Goal: Task Accomplishment & Management: Manage account settings

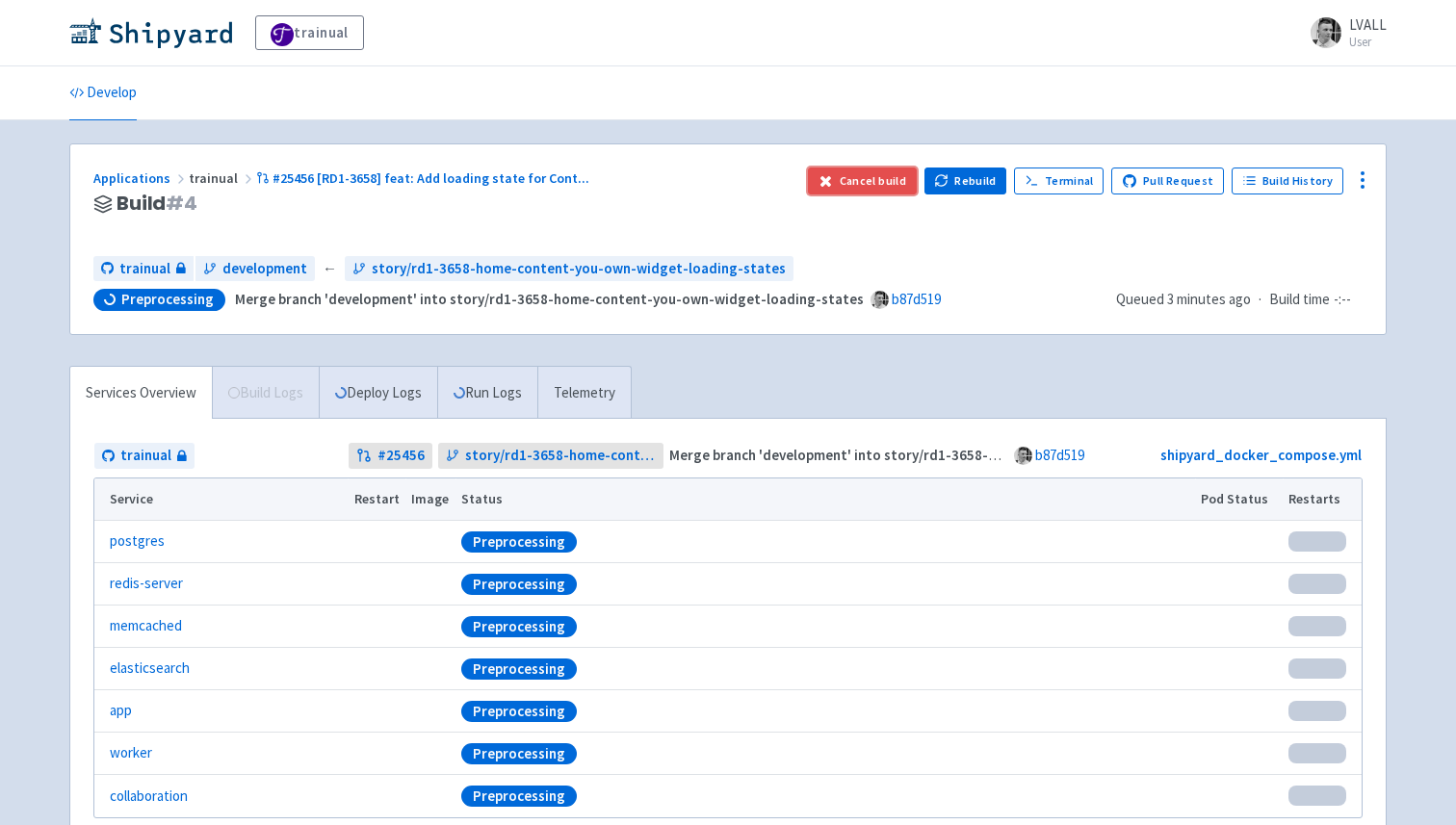
click at [859, 183] on button "Cancel build" at bounding box center [862, 180] width 109 height 27
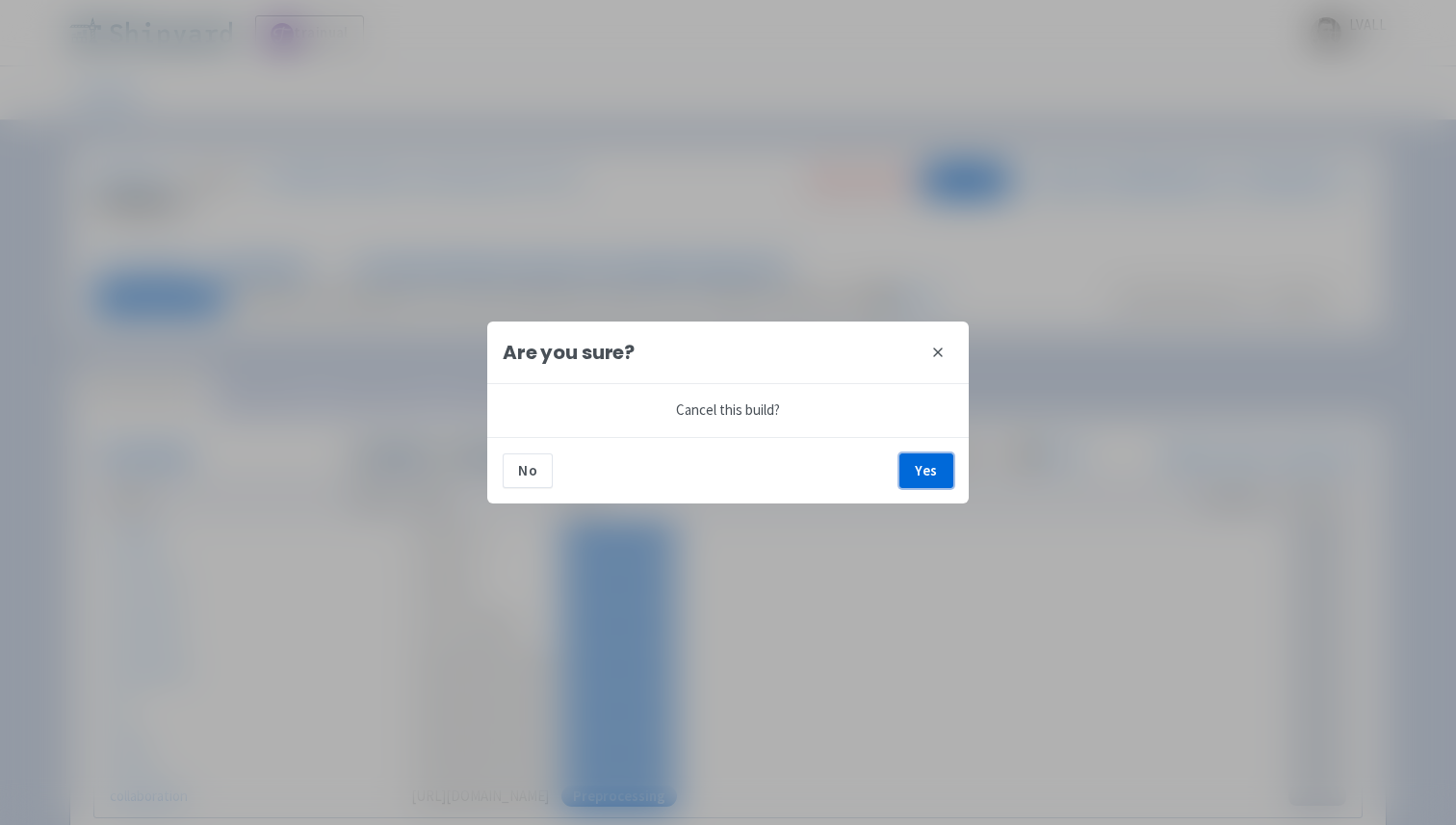
click at [916, 463] on button "Yes" at bounding box center [927, 470] width 54 height 35
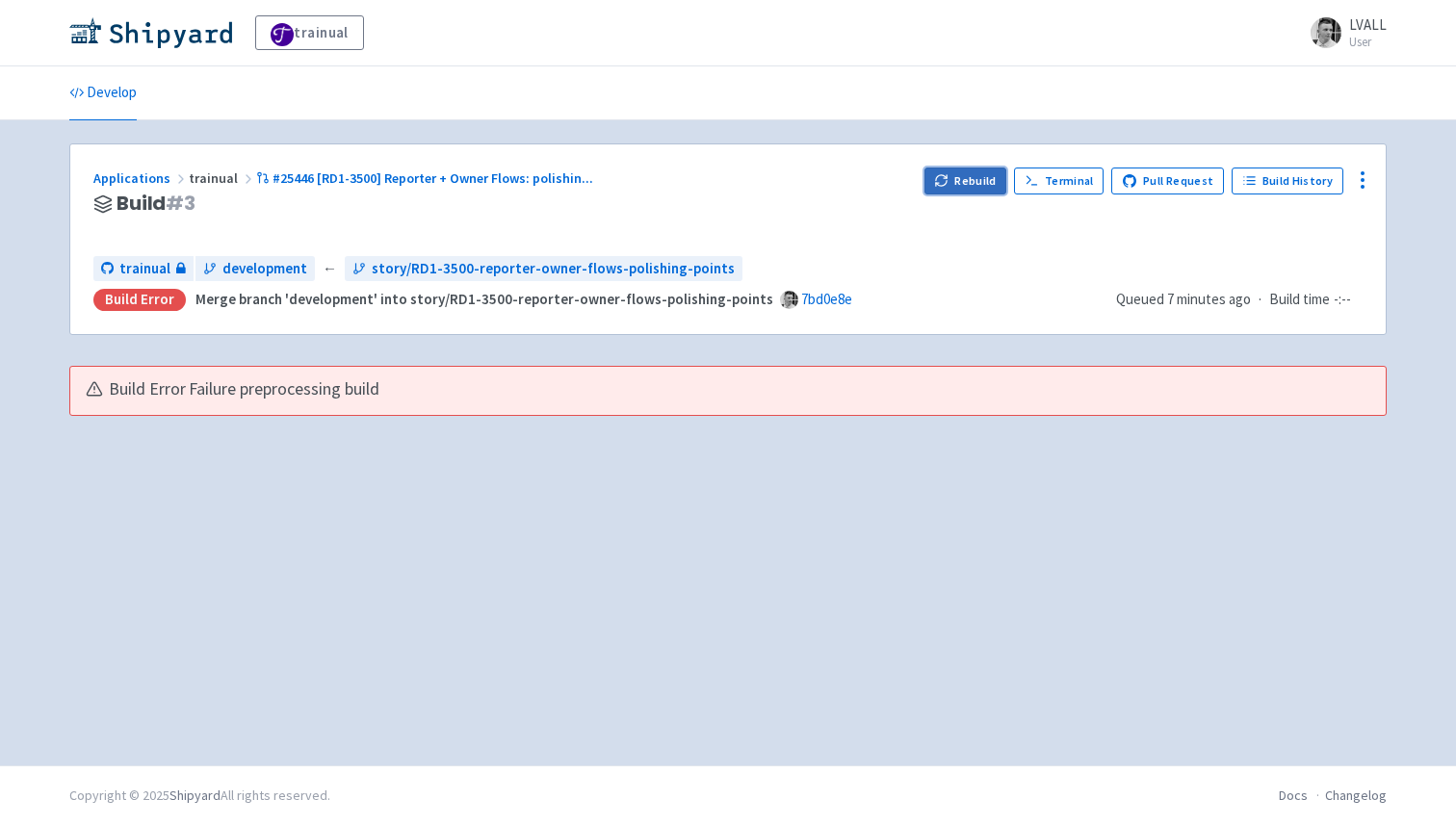
click at [964, 186] on button "Rebuild" at bounding box center [966, 180] width 83 height 27
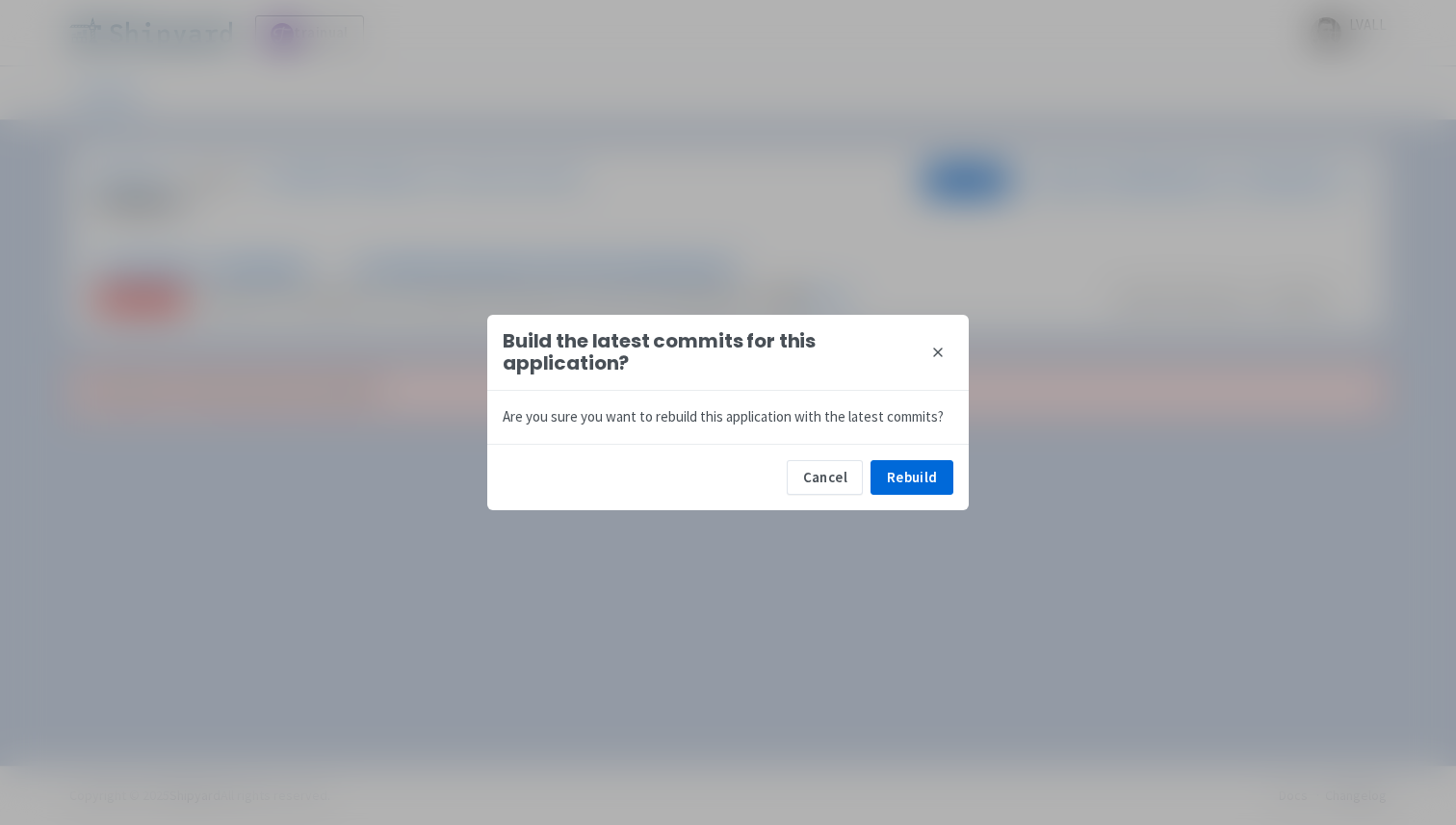
click at [936, 349] on icon at bounding box center [938, 352] width 15 height 15
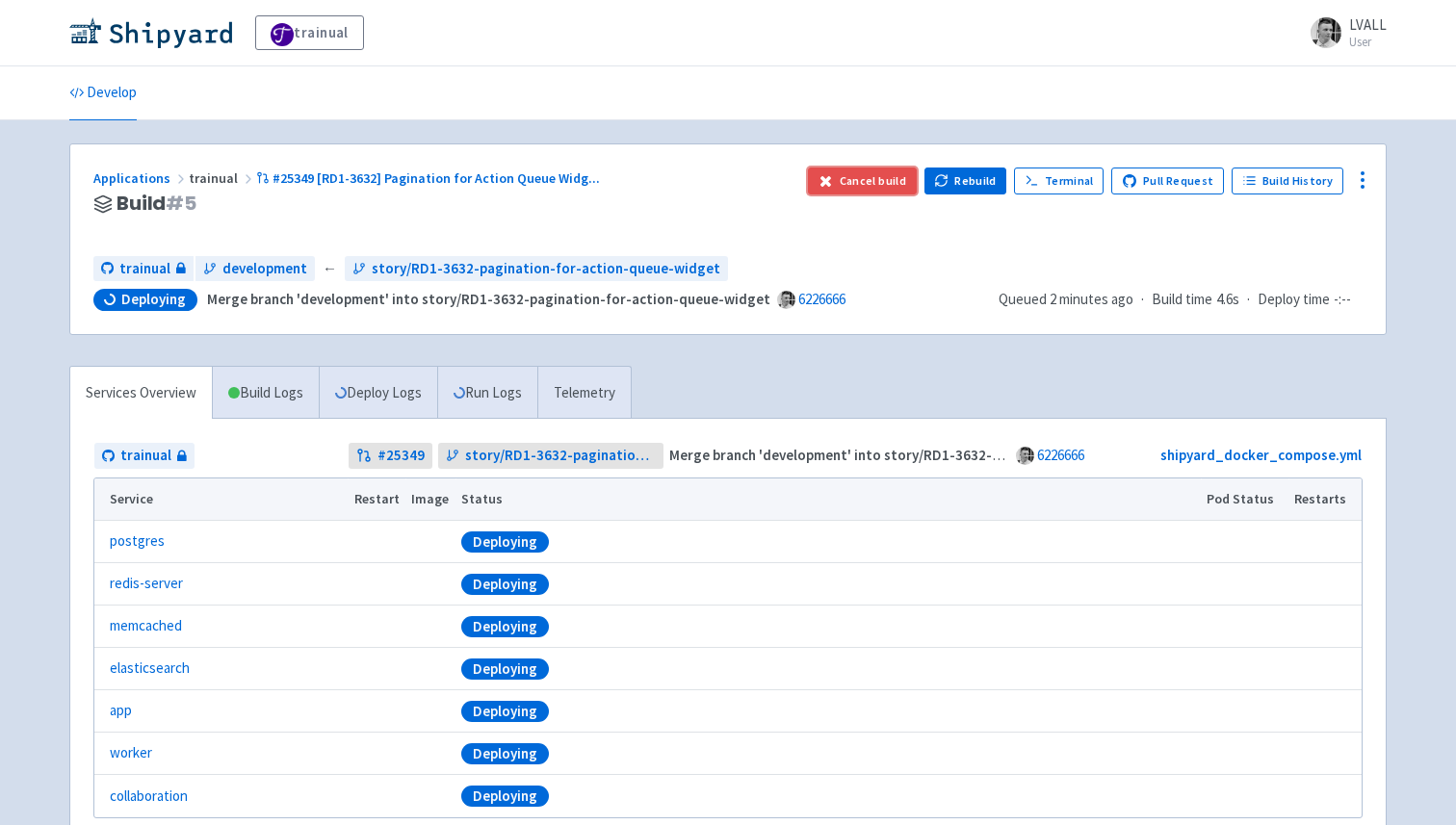
click at [846, 192] on button "Cancel build" at bounding box center [862, 180] width 109 height 27
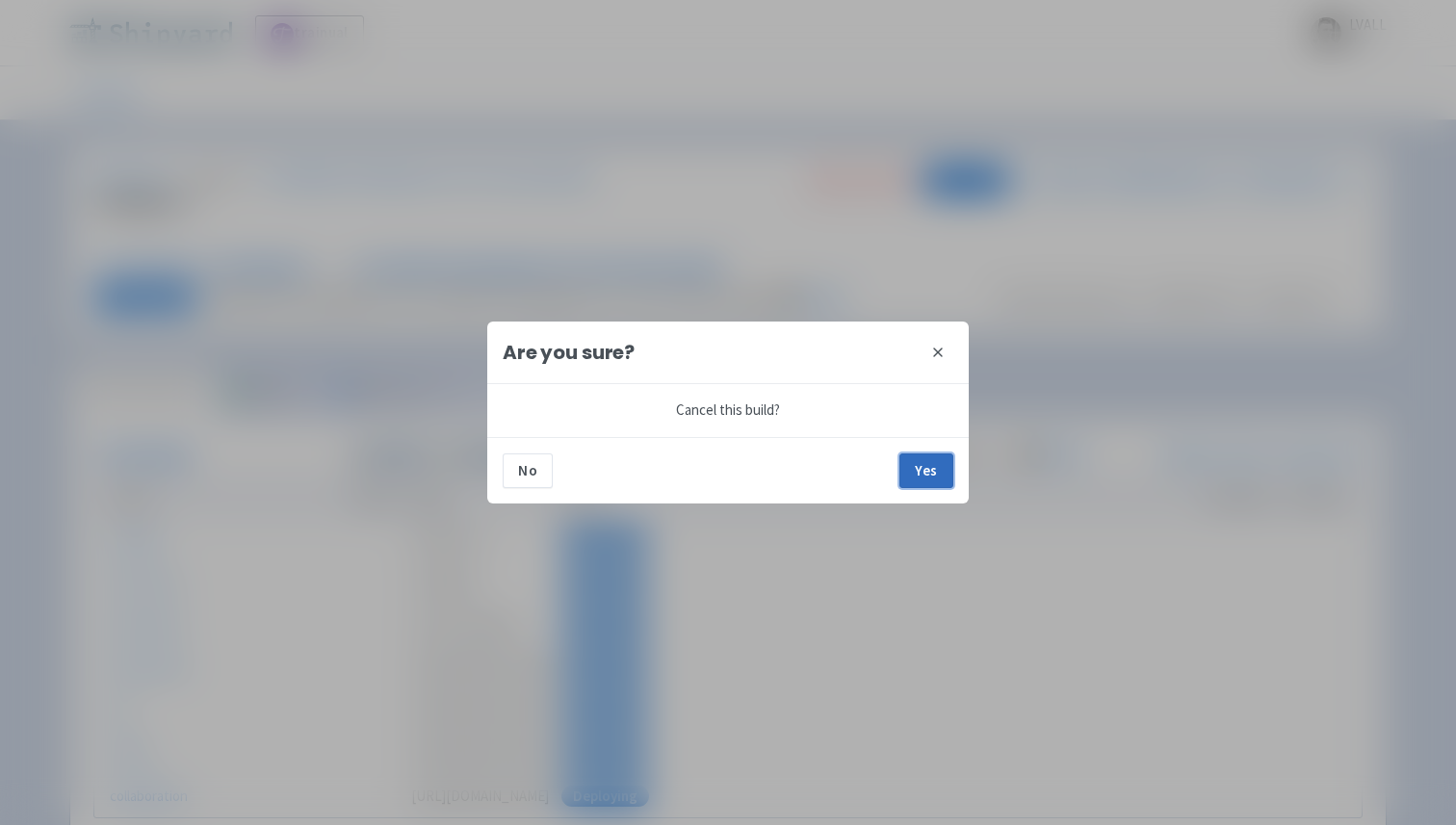
click at [915, 487] on button "Yes" at bounding box center [927, 470] width 54 height 35
